Goal: Navigation & Orientation: Find specific page/section

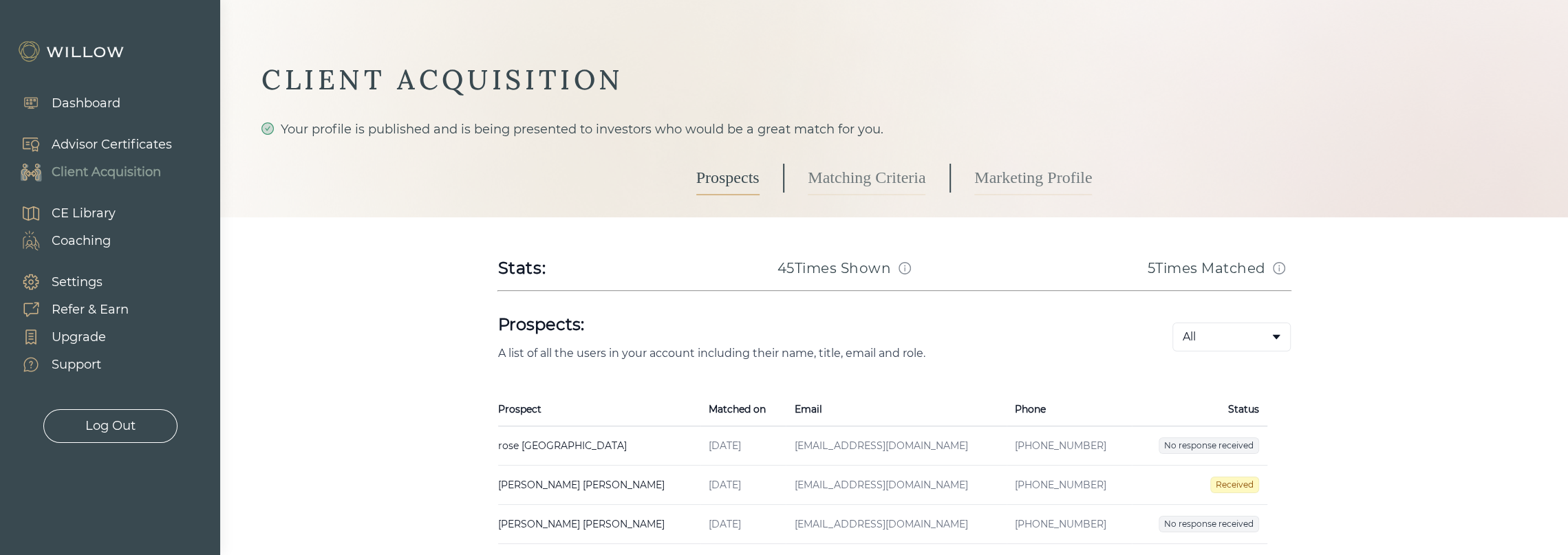
click at [73, 98] on div "Dashboard" at bounding box center [86, 103] width 69 height 18
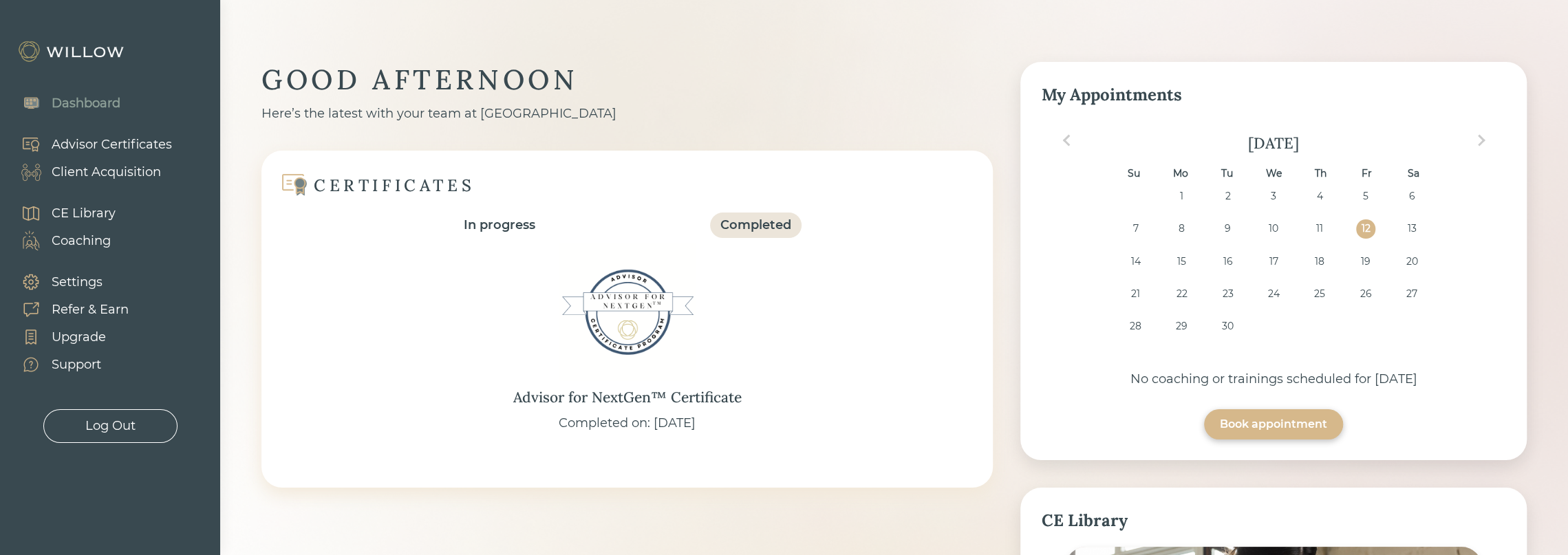
click at [100, 174] on div "Client Acquisition" at bounding box center [106, 172] width 109 height 18
